Goal: Navigation & Orientation: Find specific page/section

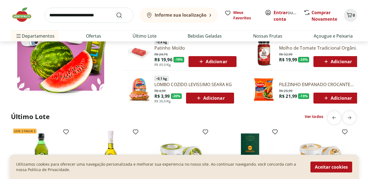
scroll to position [369, 0]
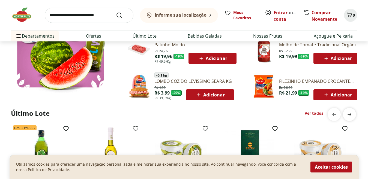
click at [354, 113] on span "next" at bounding box center [349, 114] width 11 height 11
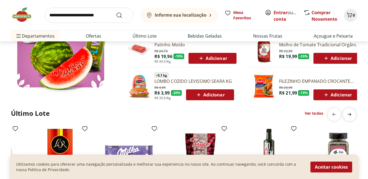
scroll to position [0, 348]
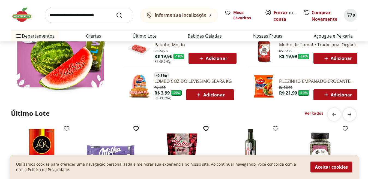
click at [354, 113] on span "next" at bounding box center [349, 114] width 11 height 11
click at [332, 116] on icon "previous" at bounding box center [334, 114] width 7 height 7
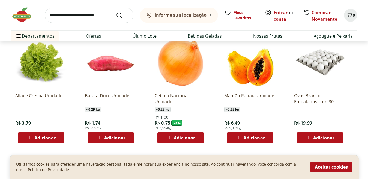
scroll to position [614, 0]
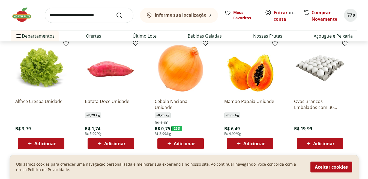
click at [176, 129] on span "- 25 %" at bounding box center [177, 128] width 11 height 5
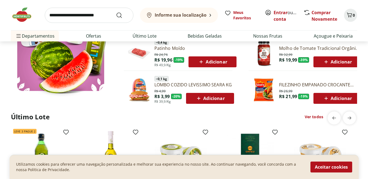
scroll to position [347, 0]
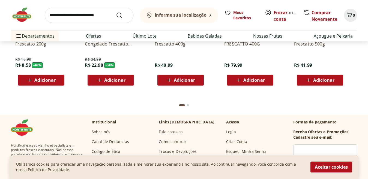
scroll to position [1958, 0]
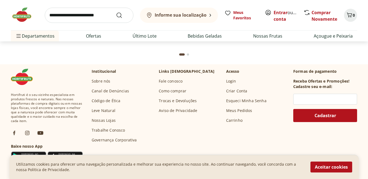
click at [100, 81] on link "Sobre nós" at bounding box center [101, 81] width 19 height 5
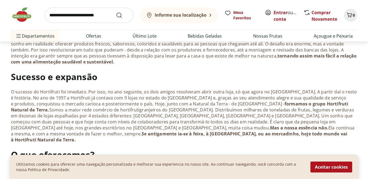
scroll to position [64, 0]
